Goal: Use online tool/utility: Utilize a website feature to perform a specific function

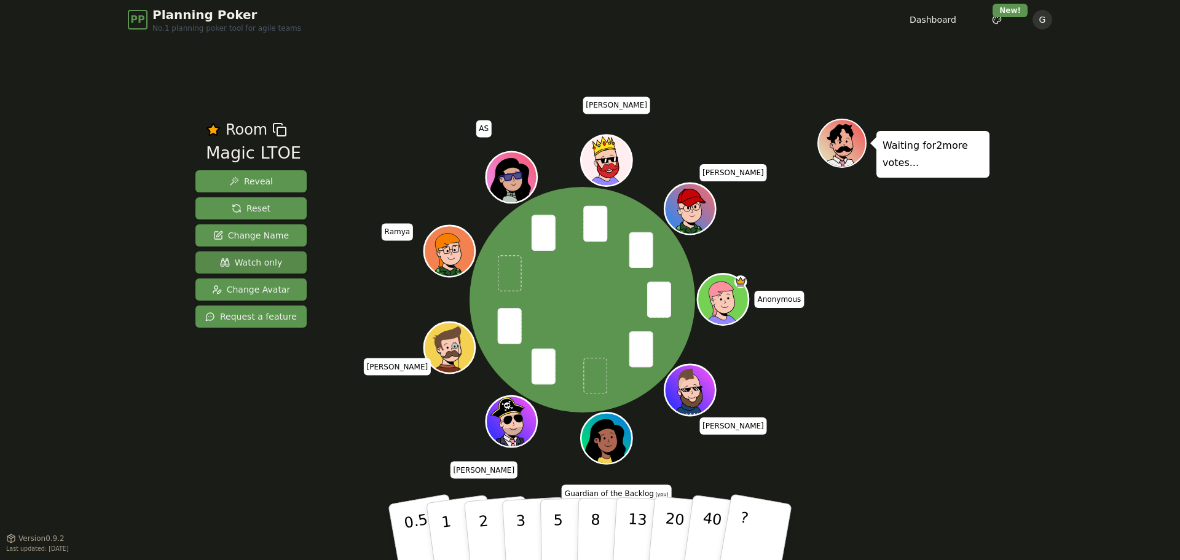
click at [255, 261] on span "Watch only" at bounding box center [251, 262] width 63 height 12
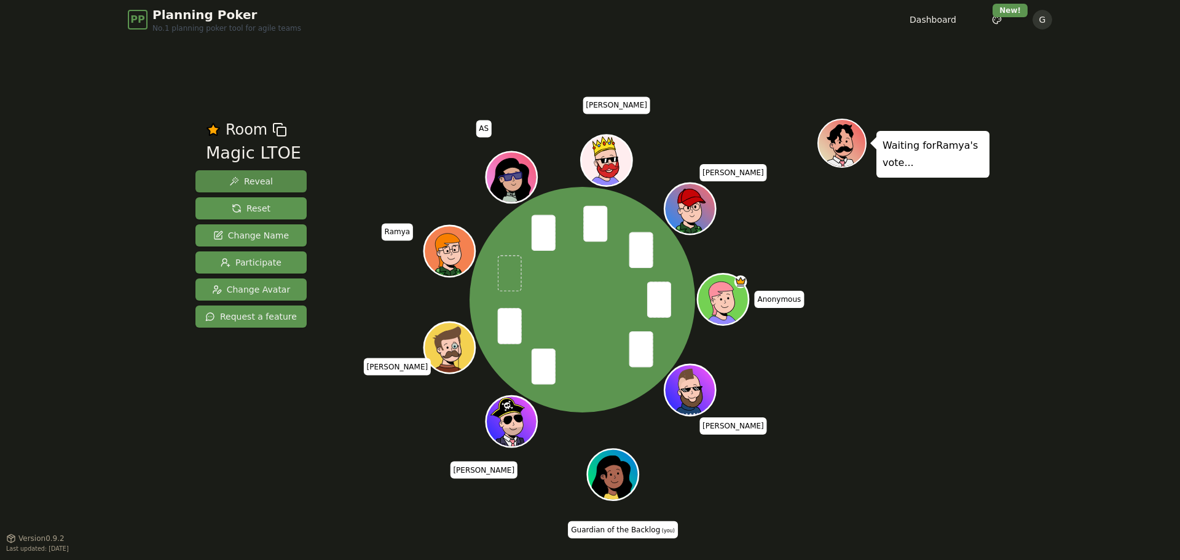
click at [269, 178] on button "Reveal" at bounding box center [250, 181] width 111 height 22
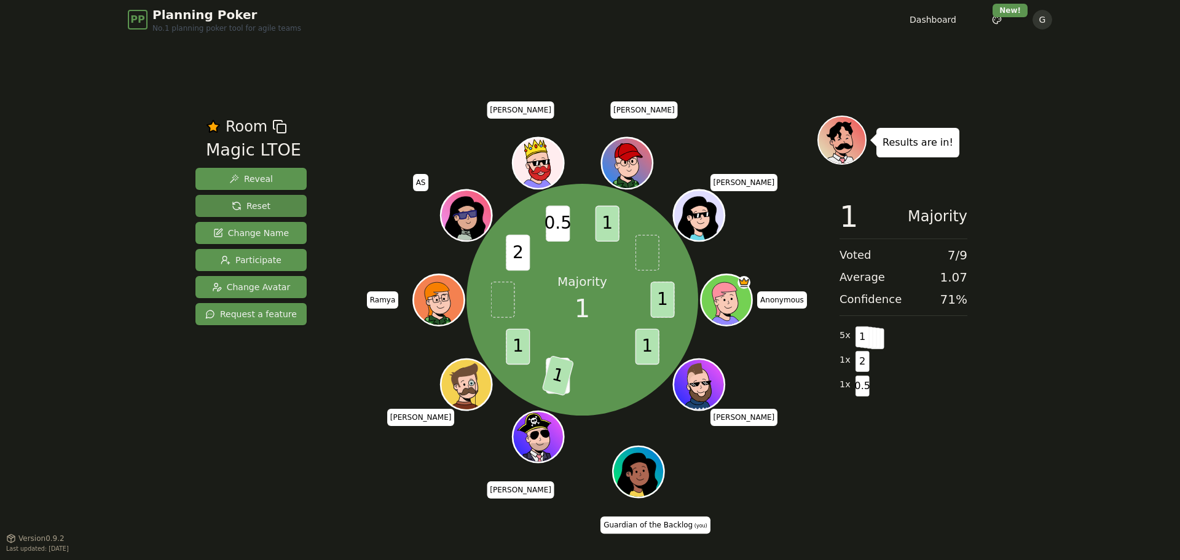
click at [251, 209] on span "Reset" at bounding box center [251, 206] width 39 height 12
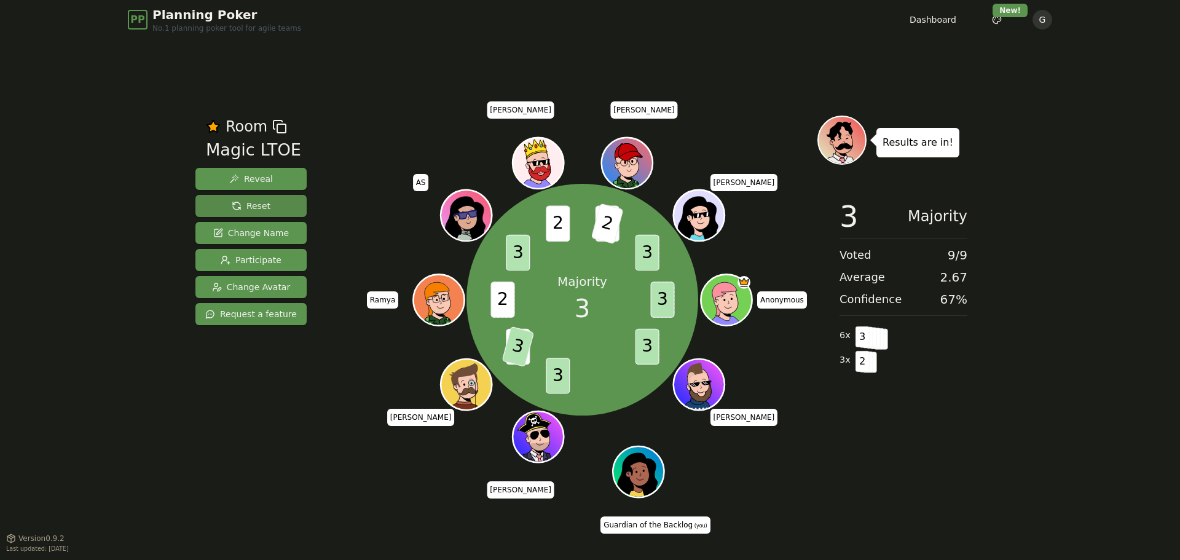
click at [240, 208] on span "Reset" at bounding box center [251, 206] width 39 height 12
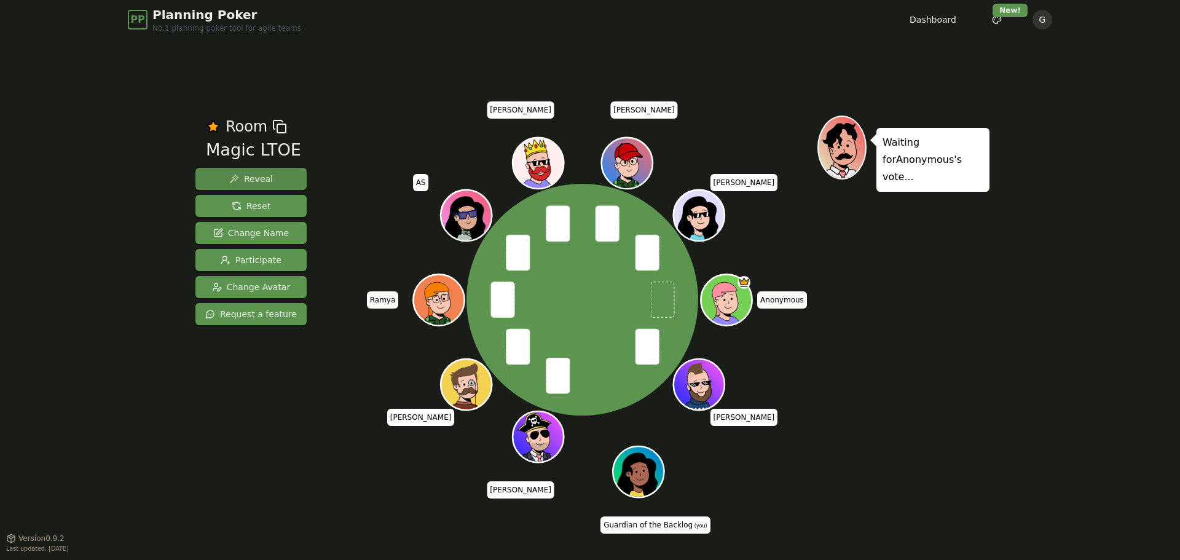
click at [259, 183] on span "Reveal" at bounding box center [251, 179] width 44 height 12
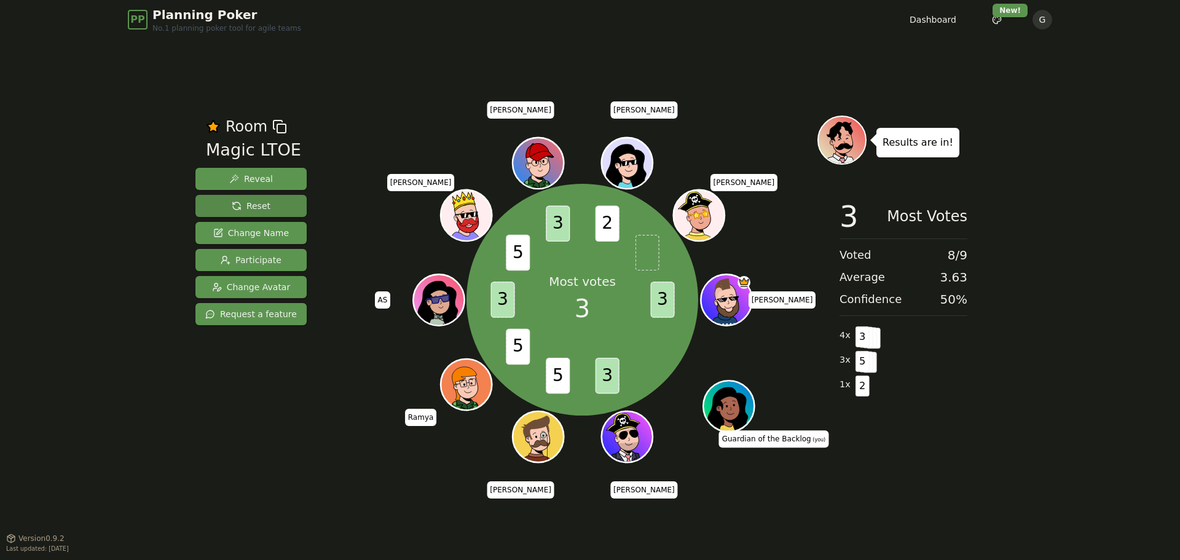
click at [264, 205] on span "Reset" at bounding box center [251, 206] width 39 height 12
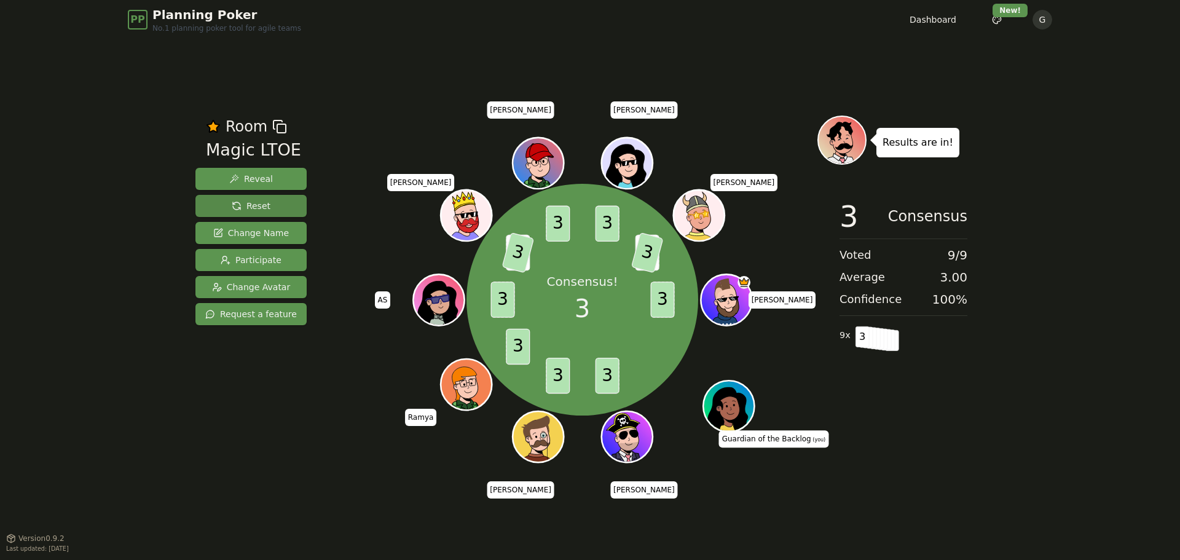
click at [246, 204] on span "Reset" at bounding box center [251, 206] width 39 height 12
click at [251, 212] on button "Reset" at bounding box center [250, 206] width 111 height 22
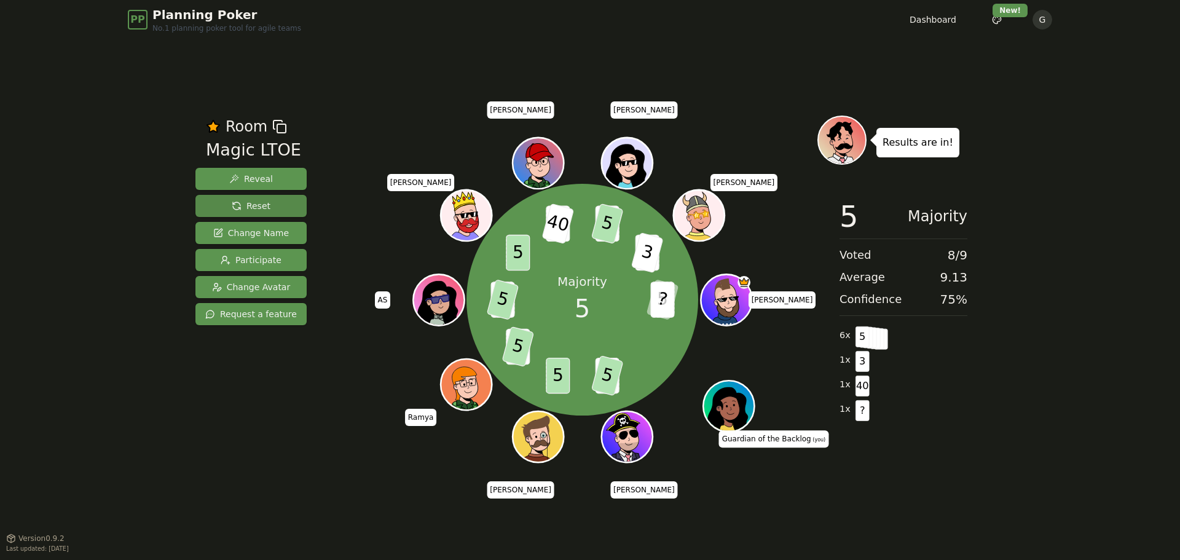
click at [263, 205] on span "Reset" at bounding box center [251, 206] width 39 height 12
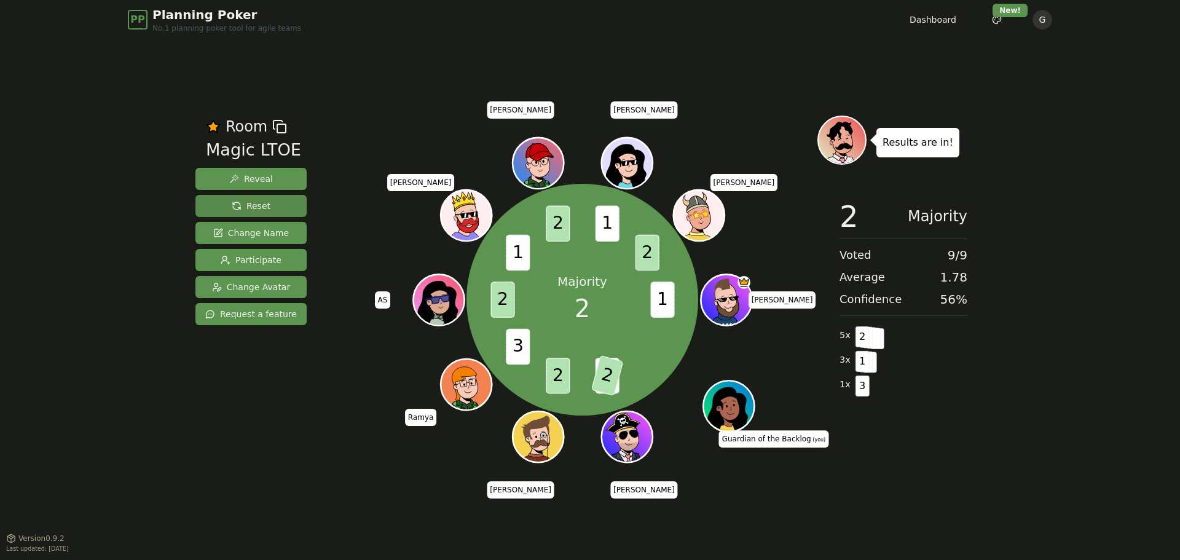
click at [257, 203] on span "Reset" at bounding box center [251, 206] width 39 height 12
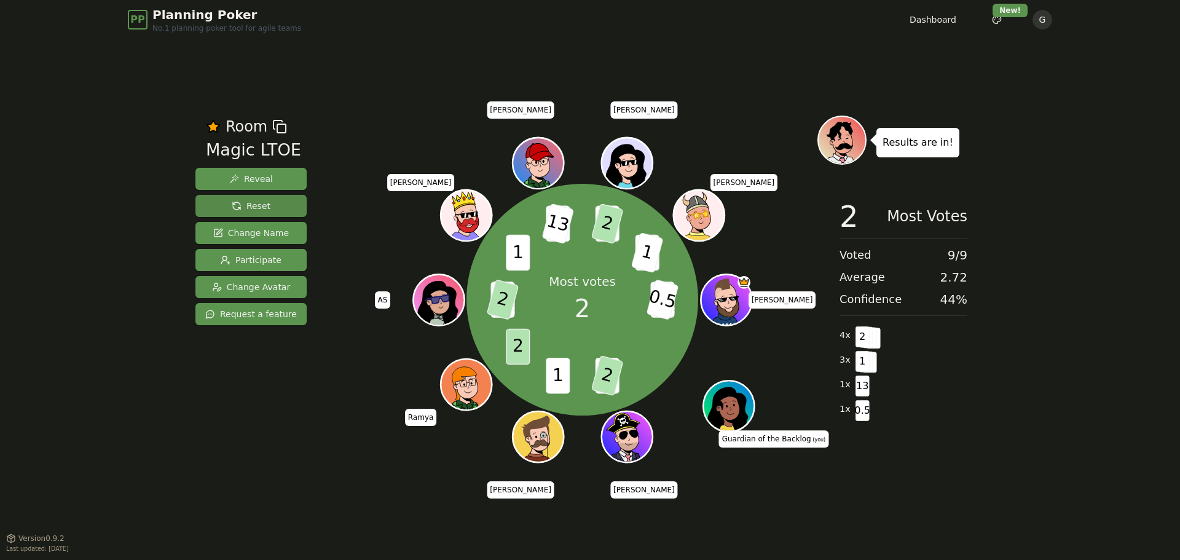
click at [245, 207] on span "Reset" at bounding box center [251, 206] width 39 height 12
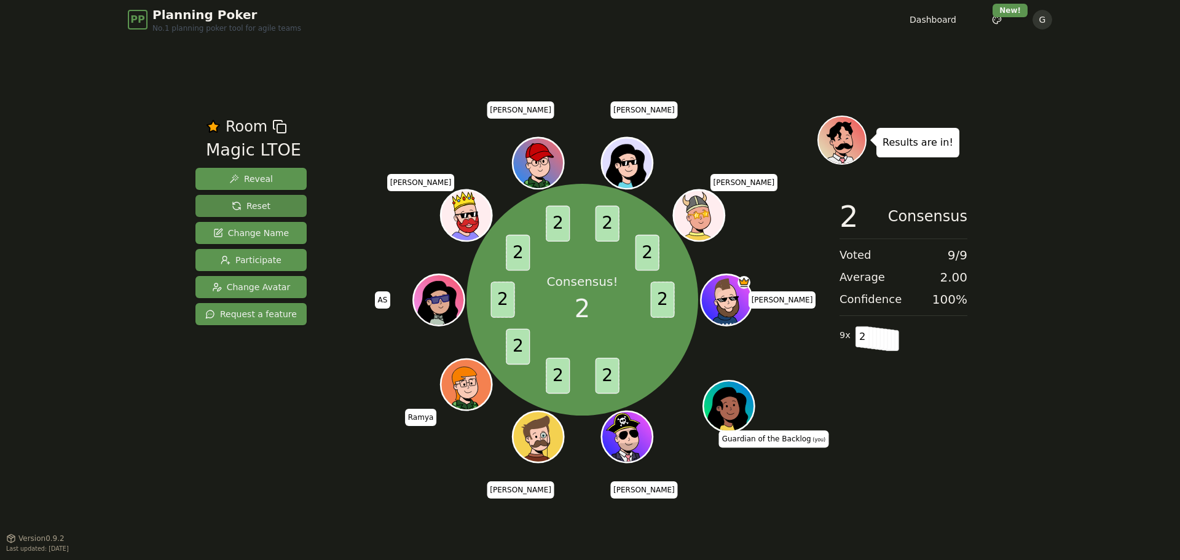
click at [237, 210] on span "Reset" at bounding box center [251, 206] width 39 height 12
